Goal: Find contact information: Find contact information

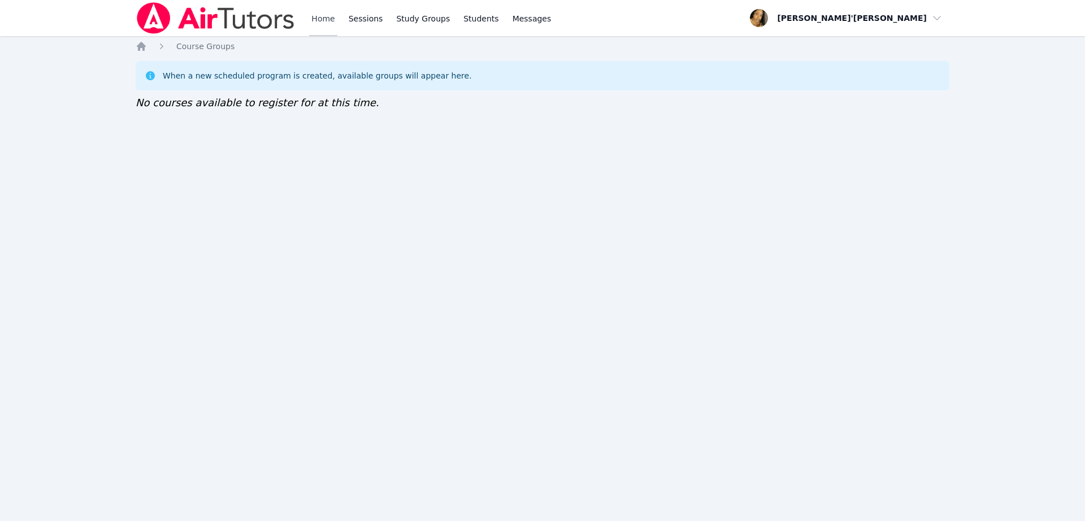
click at [318, 18] on link "Home" at bounding box center [323, 18] width 28 height 36
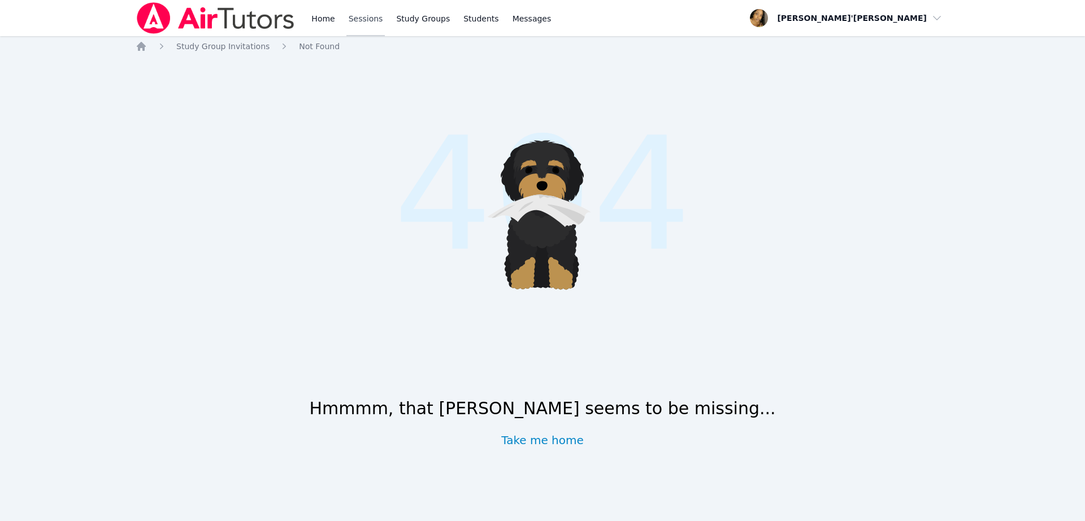
click at [363, 18] on link "Sessions" at bounding box center [365, 18] width 39 height 36
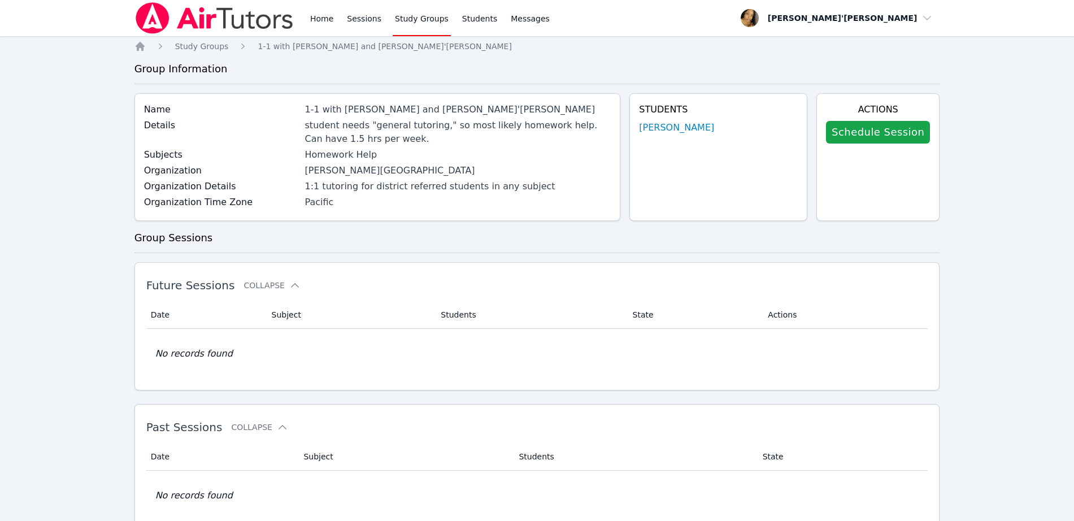
click at [687, 135] on div "Students Ethan Uzzan" at bounding box center [719, 157] width 178 height 128
click at [682, 128] on link "[PERSON_NAME]" at bounding box center [676, 128] width 75 height 14
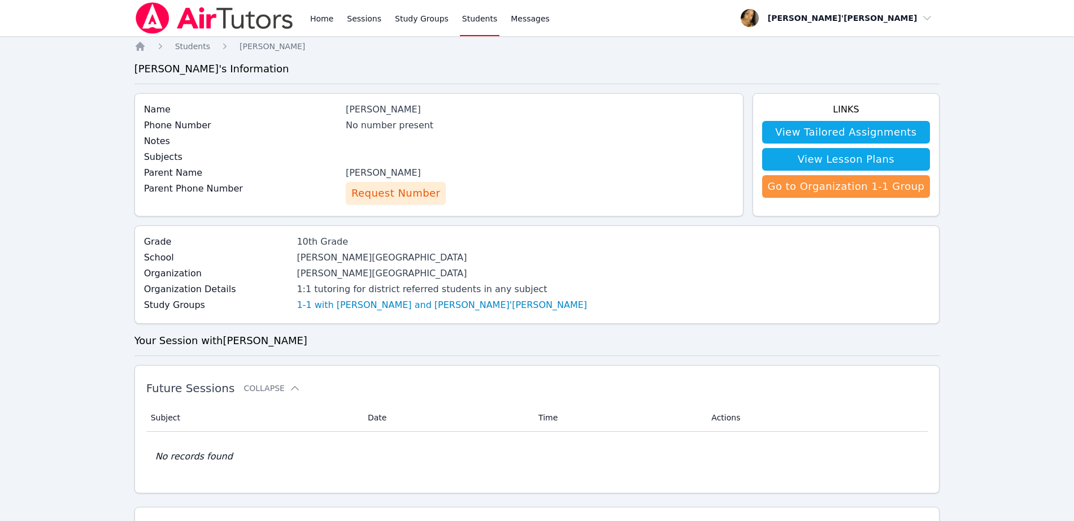
click at [392, 196] on span "Request Number" at bounding box center [395, 193] width 89 height 16
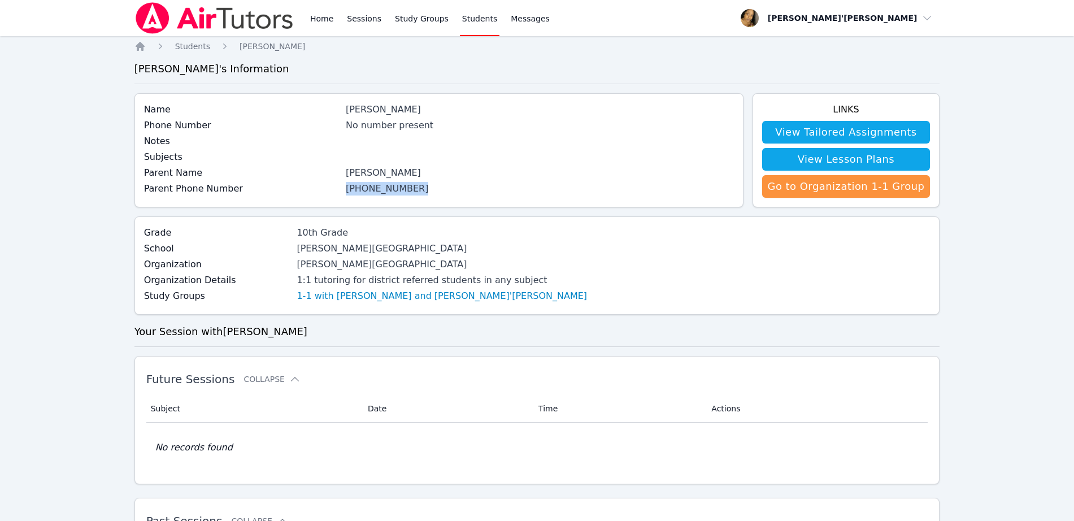
drag, startPoint x: 420, startPoint y: 190, endPoint x: 346, endPoint y: 196, distance: 73.7
click at [346, 196] on div "Parent Phone Number (989) 267-8247" at bounding box center [439, 190] width 590 height 16
copy div "[PHONE_NUMBER]"
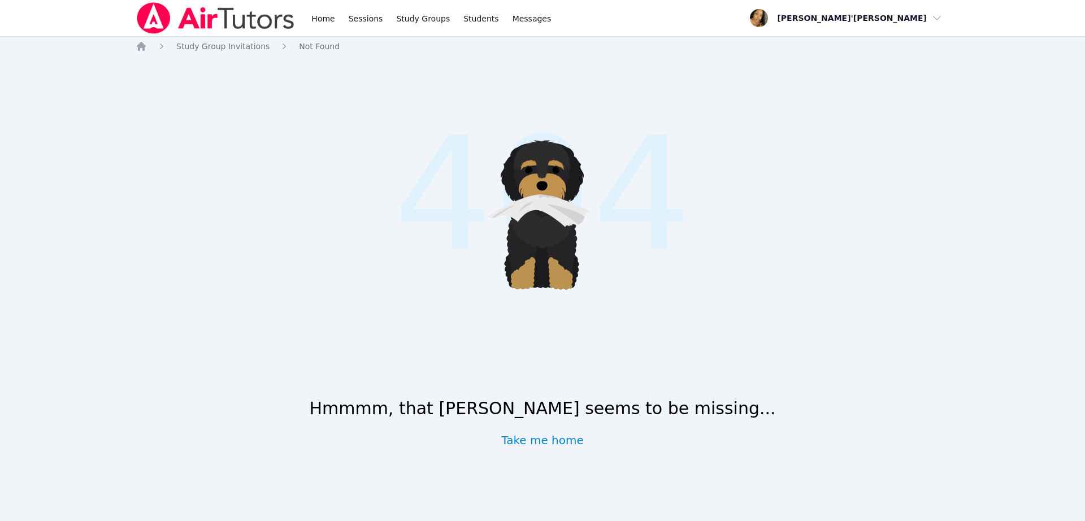
click at [375, 75] on div ".cls-1 { fill: #1c1c1e; } .cls-1, .cls-10, .cls-11, .cls-2, .cls-3, .cls-4, .cl…" at bounding box center [543, 269] width 814 height 417
click at [663, 442] on div "Hmmmm, that [PERSON_NAME] seems to be missing... Take me home" at bounding box center [543, 416] width 814 height 63
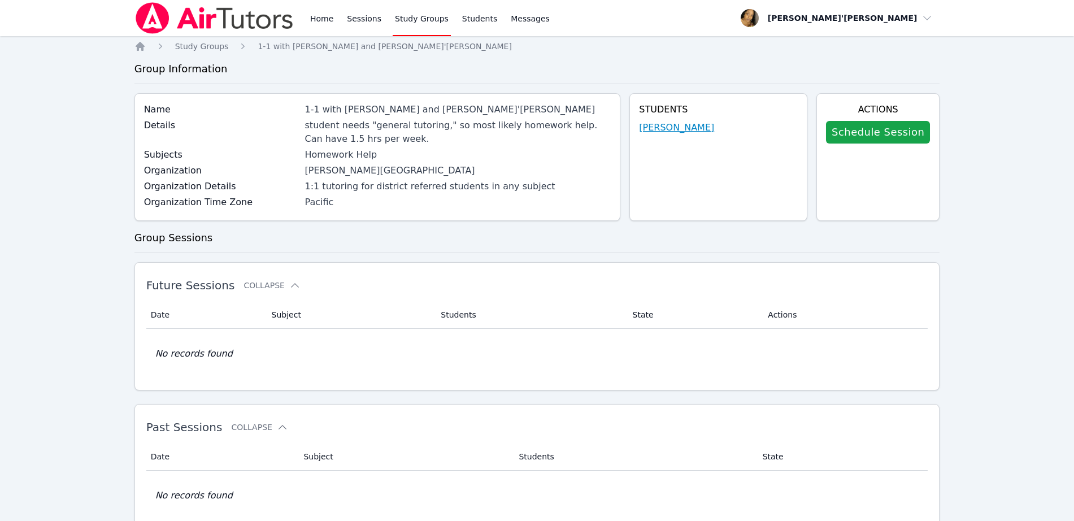
click at [689, 124] on link "[PERSON_NAME]" at bounding box center [676, 128] width 75 height 14
